Goal: Obtain resource: Obtain resource

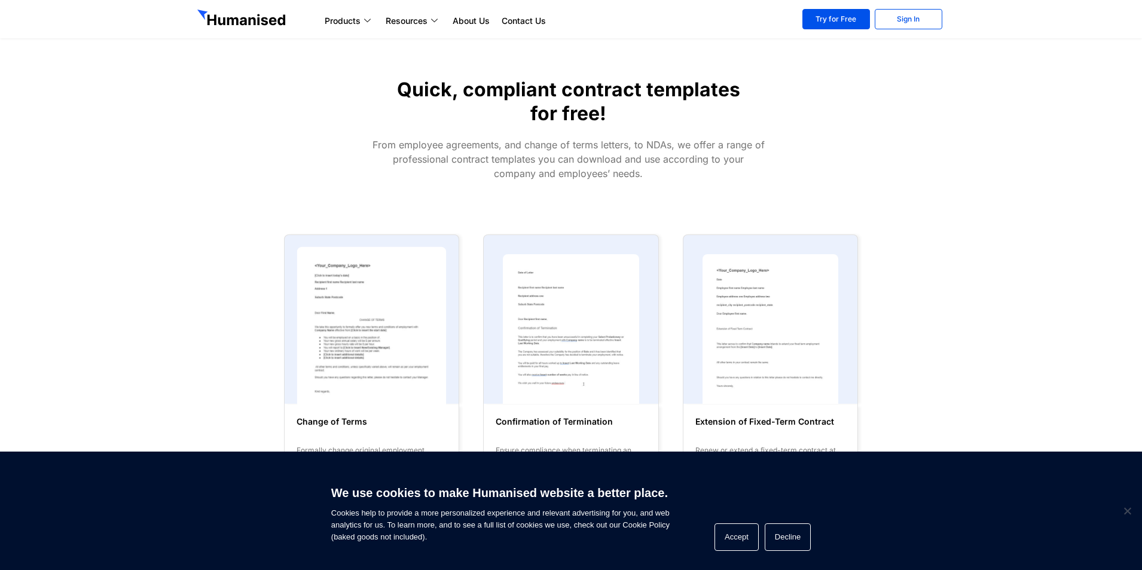
click at [347, 321] on img at bounding box center [372, 328] width 150 height 164
click at [347, 297] on img at bounding box center [372, 328] width 150 height 164
click at [533, 291] on img at bounding box center [571, 328] width 150 height 164
click at [345, 293] on img at bounding box center [372, 328] width 150 height 164
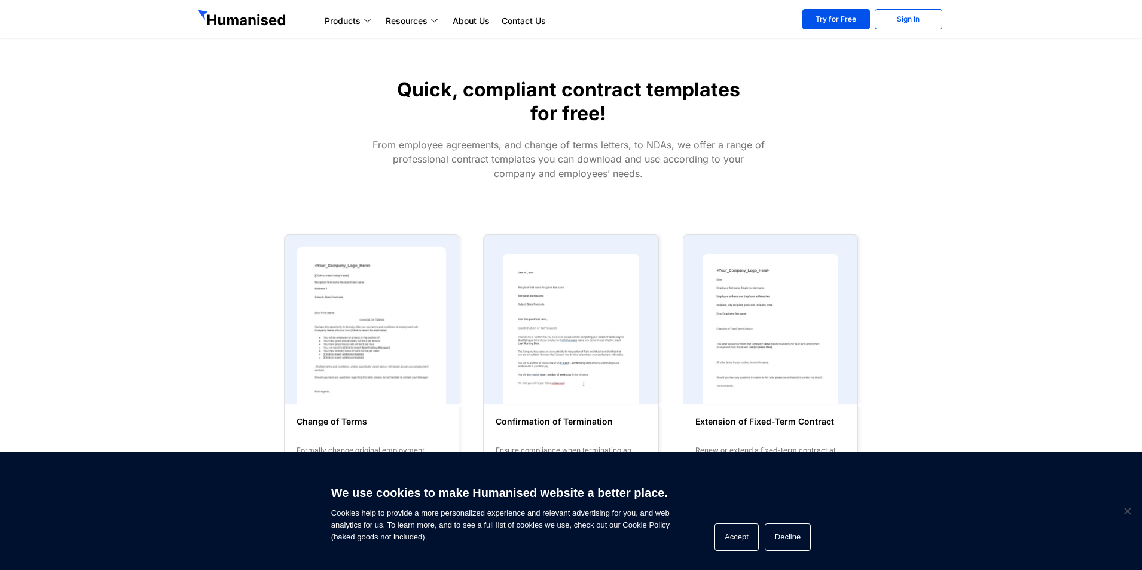
click at [345, 293] on img at bounding box center [372, 328] width 150 height 164
drag, startPoint x: 345, startPoint y: 293, endPoint x: 326, endPoint y: 337, distance: 48.2
click at [346, 294] on img at bounding box center [372, 328] width 150 height 164
drag, startPoint x: 330, startPoint y: 420, endPoint x: 331, endPoint y: 411, distance: 8.5
click at [331, 416] on h6 "Change of Terms" at bounding box center [372, 428] width 150 height 24
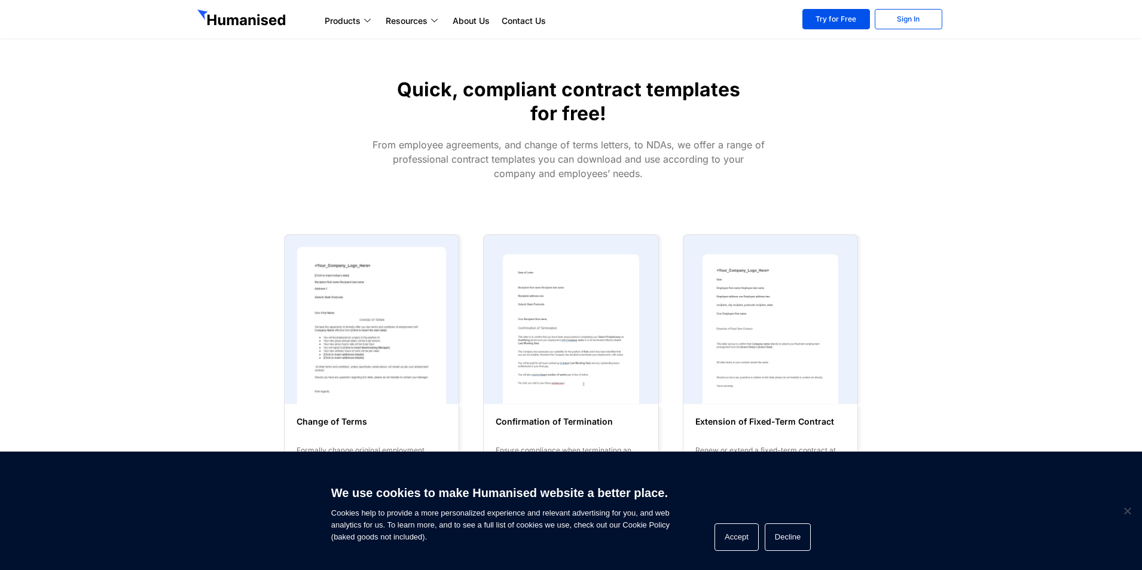
click at [368, 324] on img at bounding box center [372, 328] width 150 height 164
drag, startPoint x: 365, startPoint y: 318, endPoint x: 592, endPoint y: 328, distance: 227.4
click at [365, 318] on img at bounding box center [372, 328] width 150 height 164
click at [596, 328] on img at bounding box center [571, 328] width 150 height 164
click at [596, 327] on img at bounding box center [571, 328] width 150 height 164
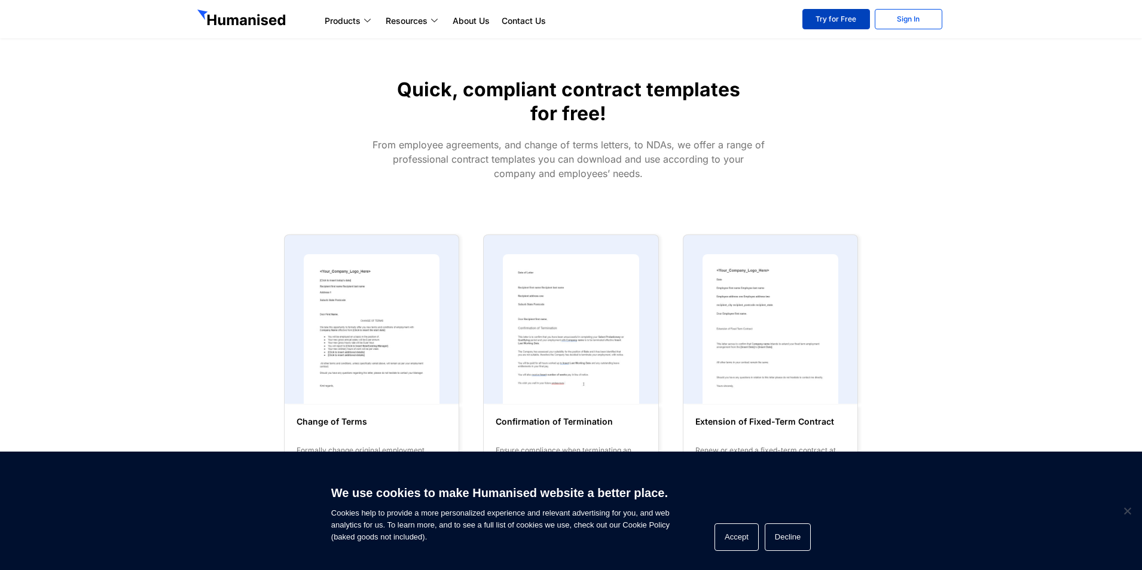
click at [835, 15] on link "Try for Free" at bounding box center [837, 19] width 68 height 20
